Goal: Find specific page/section: Find specific page/section

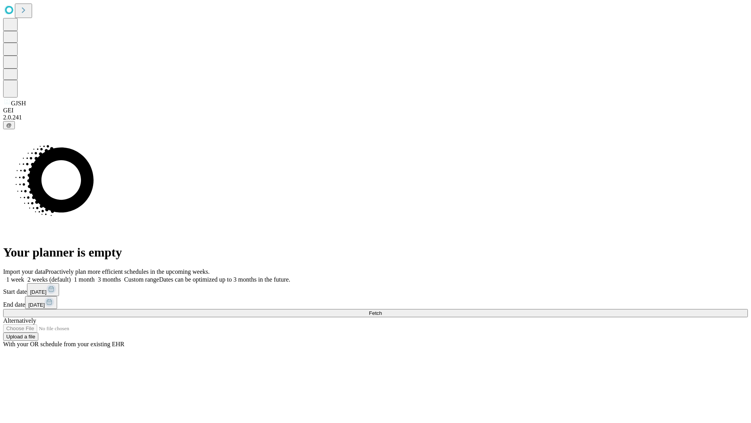
click at [382, 310] on span "Fetch" at bounding box center [375, 313] width 13 height 6
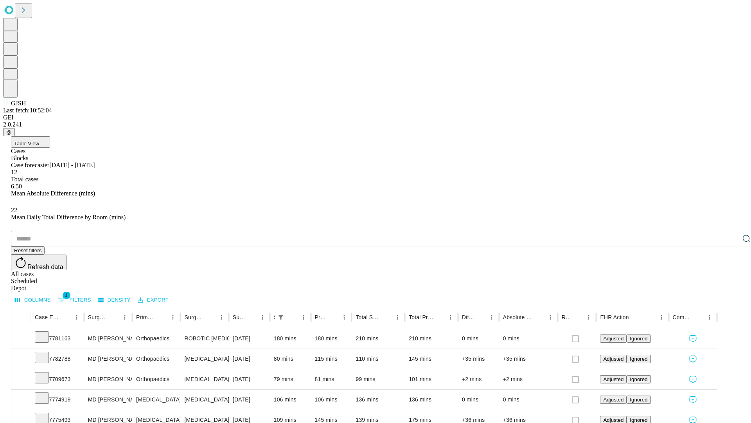
click at [731, 285] on div "Depot" at bounding box center [383, 288] width 745 height 7
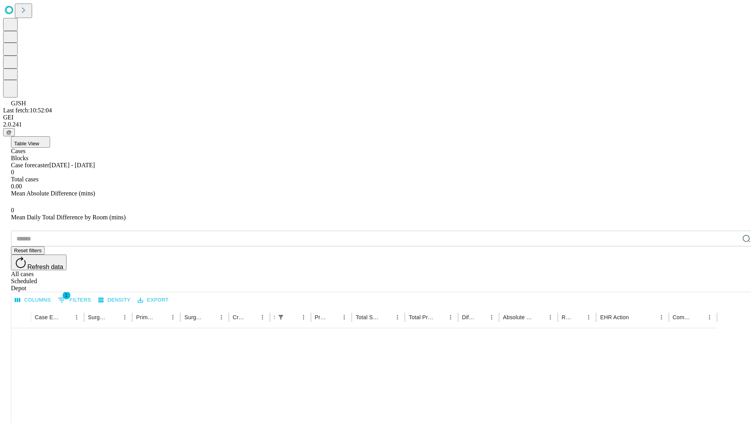
click at [667, 270] on div "All cases" at bounding box center [383, 273] width 745 height 7
